Goal: Task Accomplishment & Management: Manage account settings

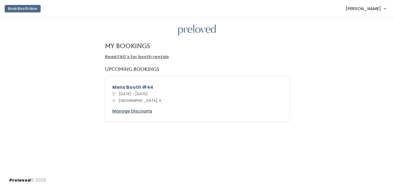
click at [142, 113] on u "Manage Discounts" at bounding box center [132, 111] width 40 height 6
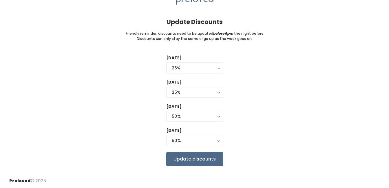
scroll to position [32, 0]
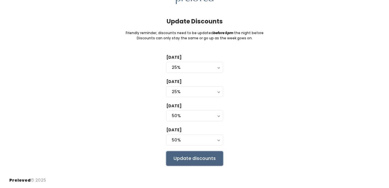
click at [191, 157] on input "Update discounts" at bounding box center [194, 159] width 57 height 14
